Goal: Information Seeking & Learning: Find specific fact

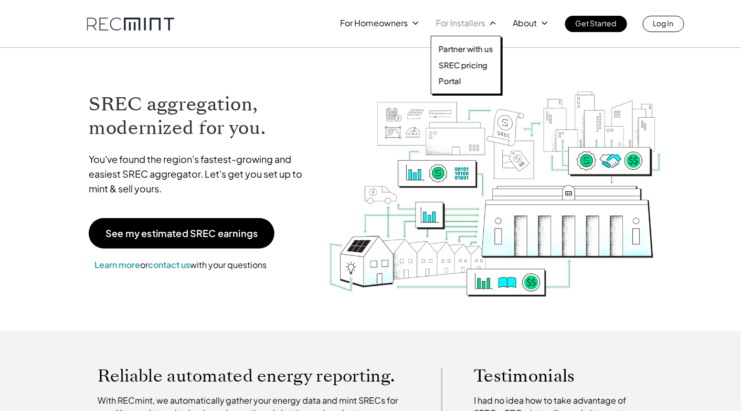
click at [474, 24] on p "For Installers" at bounding box center [460, 23] width 49 height 15
click at [469, 65] on p "SREC pricing" at bounding box center [463, 65] width 49 height 11
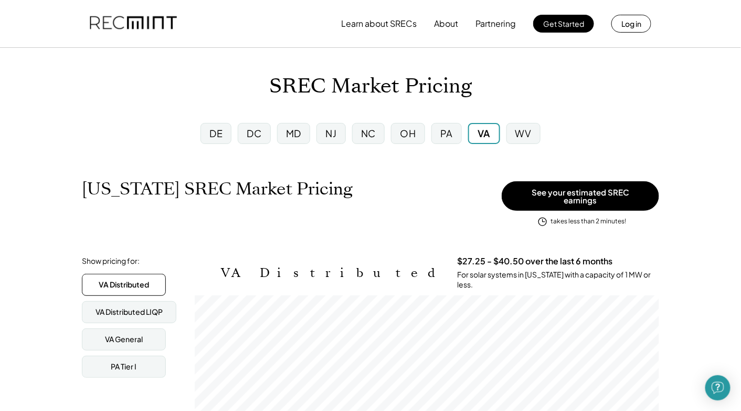
scroll to position [173, 465]
click at [302, 137] on div "MD" at bounding box center [293, 133] width 33 height 21
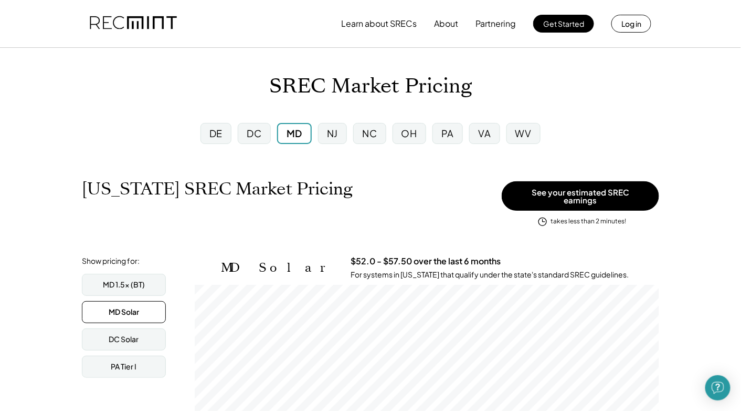
scroll to position [173, 465]
click at [255, 136] on div "DC" at bounding box center [254, 133] width 15 height 13
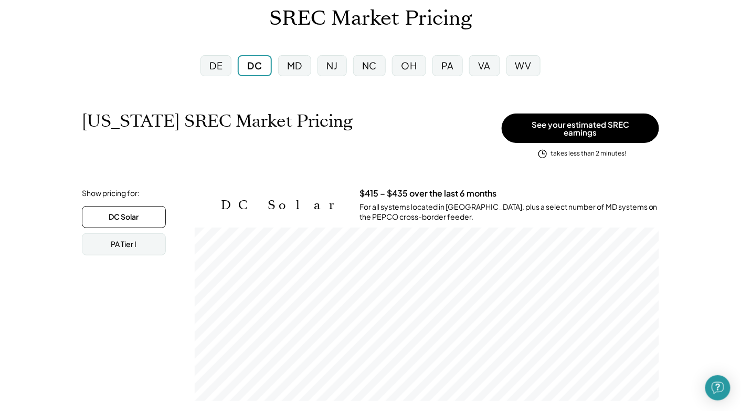
scroll to position [105, 0]
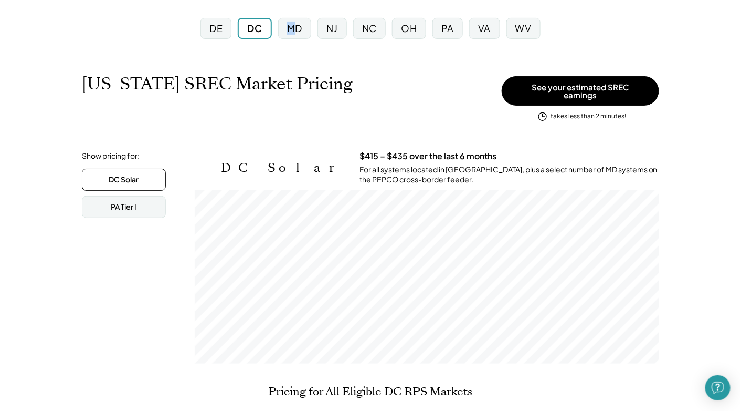
click at [292, 36] on div "MD" at bounding box center [294, 28] width 33 height 21
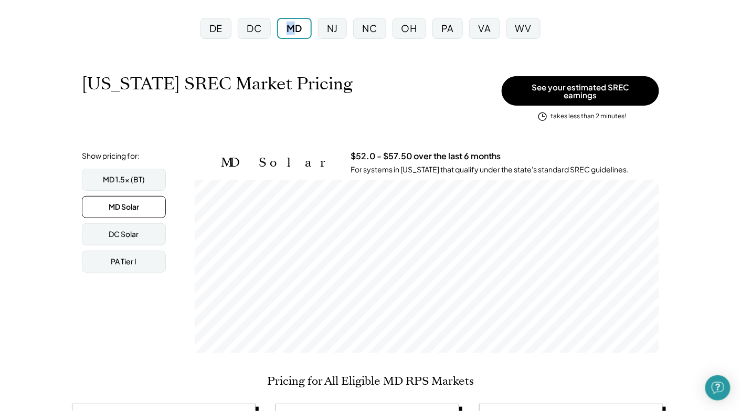
scroll to position [173, 465]
click at [263, 31] on div "DC" at bounding box center [254, 28] width 33 height 21
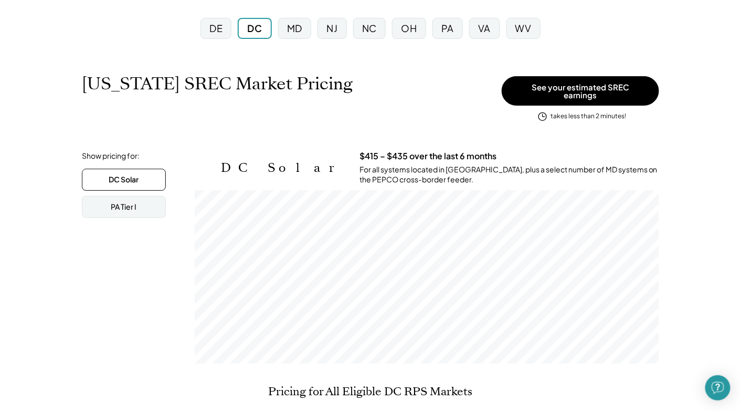
scroll to position [173, 465]
